Goal: Ask a question

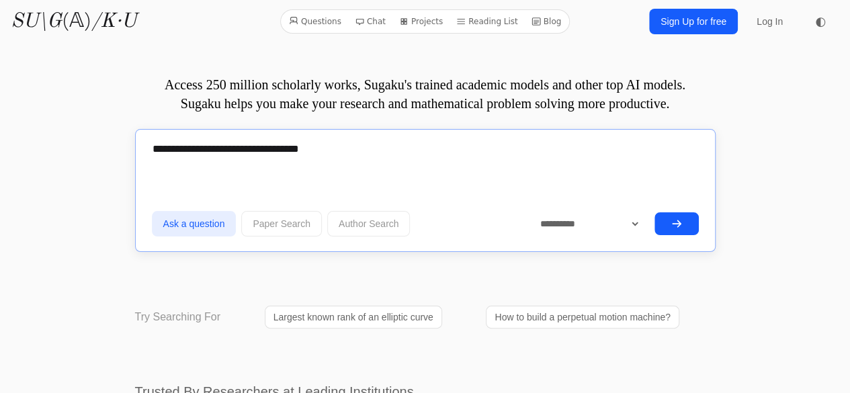
click at [388, 153] on textarea "**********" at bounding box center [425, 148] width 547 height 32
type textarea "**********"
click at [683, 220] on button "submit" at bounding box center [676, 223] width 44 height 23
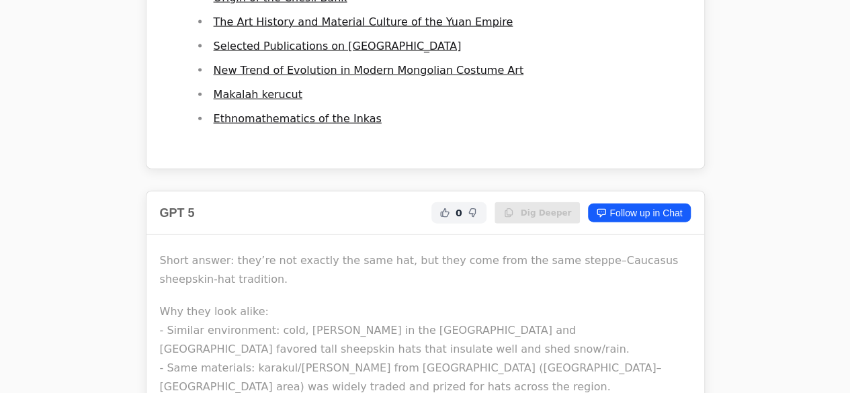
scroll to position [11013, 0]
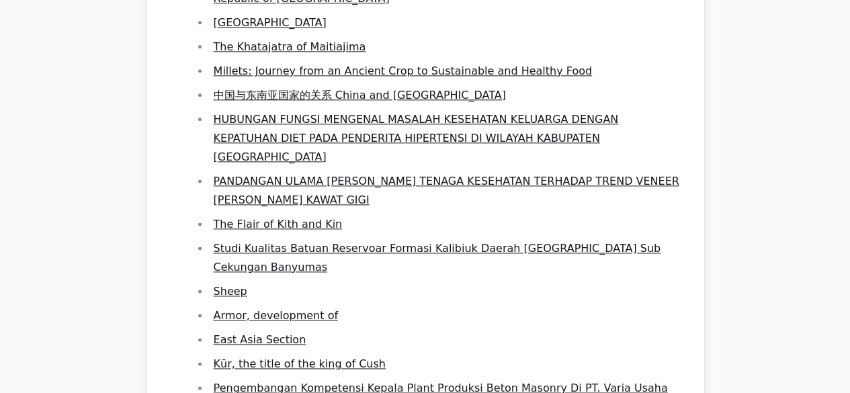
drag, startPoint x: 749, startPoint y: 269, endPoint x: 736, endPoint y: 269, distance: 12.8
drag, startPoint x: 308, startPoint y: 47, endPoint x: 192, endPoint y: 130, distance: 142.6
drag, startPoint x: 224, startPoint y: 118, endPoint x: 212, endPoint y: 146, distance: 31.1
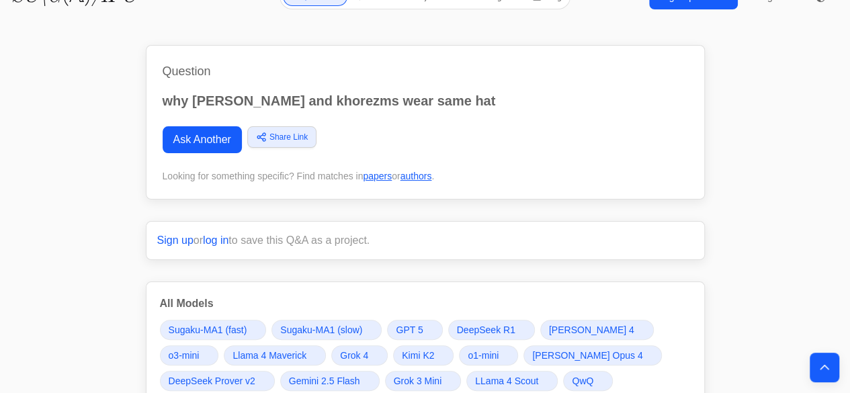
scroll to position [0, 0]
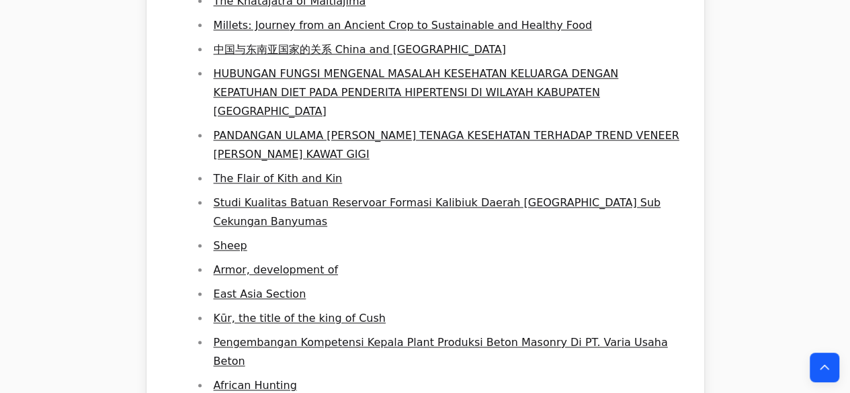
scroll to position [6278, 0]
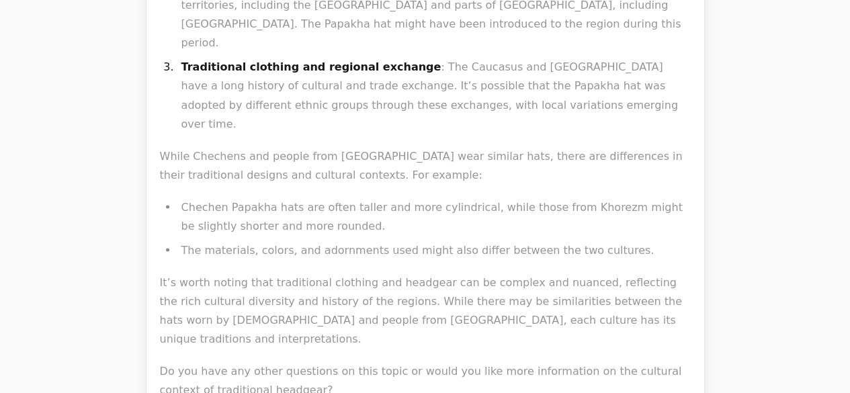
drag, startPoint x: 267, startPoint y: 28, endPoint x: 183, endPoint y: 26, distance: 84.0
drag, startPoint x: 180, startPoint y: 27, endPoint x: 265, endPoint y: 26, distance: 84.7
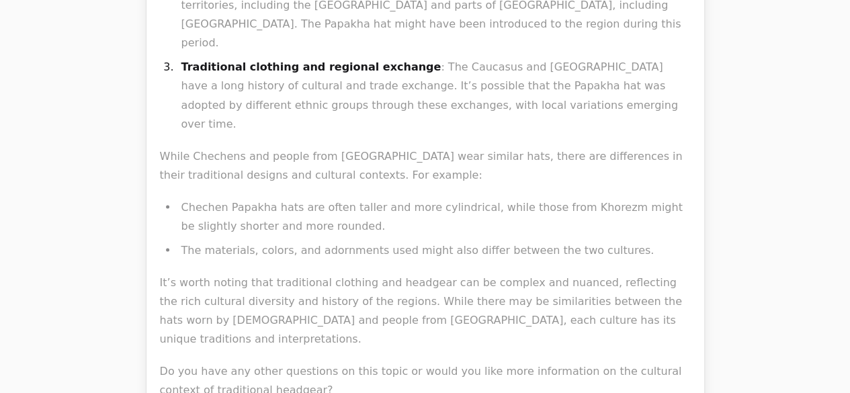
drag, startPoint x: 181, startPoint y: 24, endPoint x: 228, endPoint y: 27, distance: 47.2
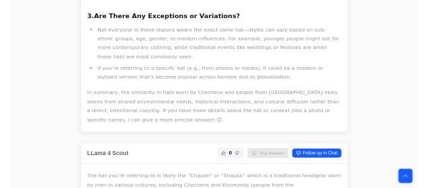
scroll to position [21924, 0]
